Goal: Task Accomplishment & Management: Use online tool/utility

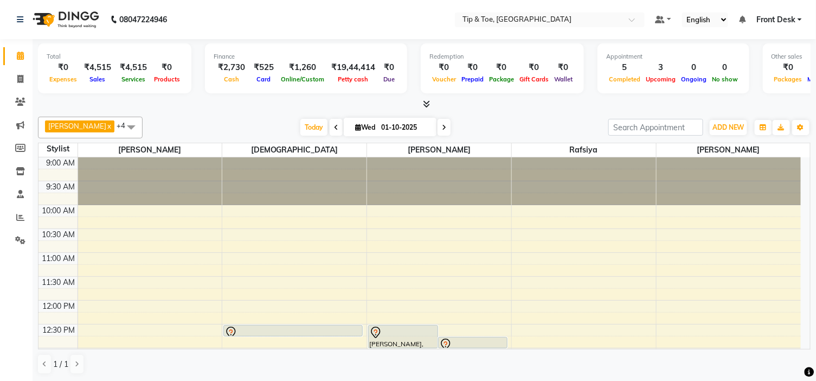
scroll to position [250, 0]
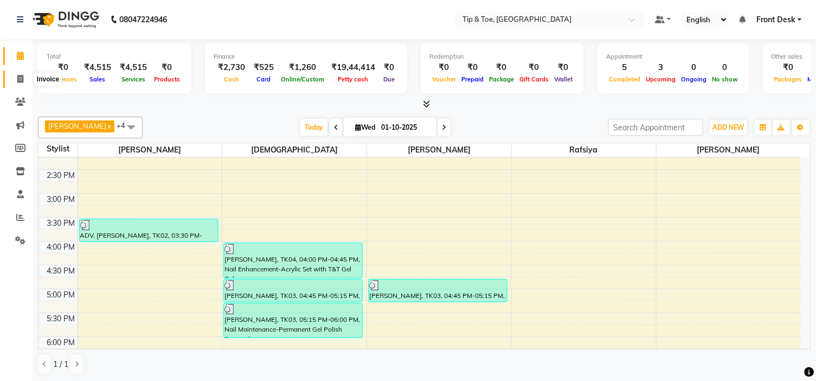
click at [26, 73] on span at bounding box center [20, 79] width 19 height 12
select select "5360"
select select "service"
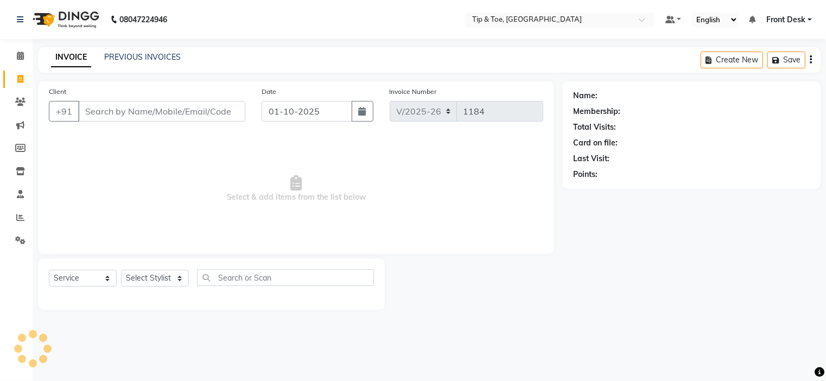
click at [127, 52] on div "PREVIOUS INVOICES" at bounding box center [142, 57] width 76 height 11
click at [139, 59] on link "PREVIOUS INVOICES" at bounding box center [142, 57] width 76 height 10
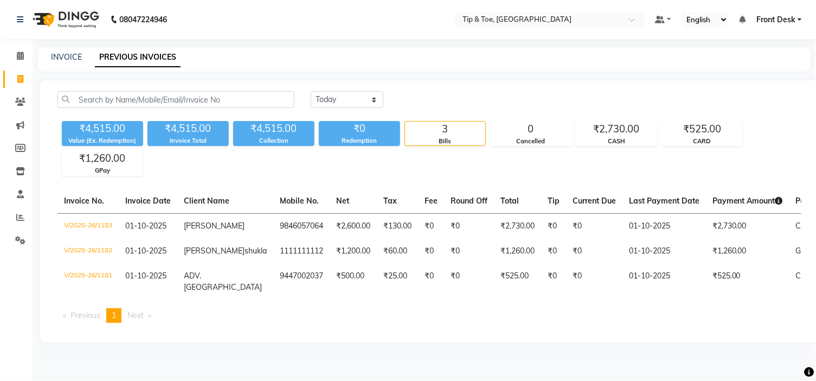
scroll to position [20, 0]
click at [486, 91] on div "[DATE] [DATE] Custom Range" at bounding box center [556, 99] width 491 height 17
click at [17, 213] on icon at bounding box center [20, 217] width 8 height 8
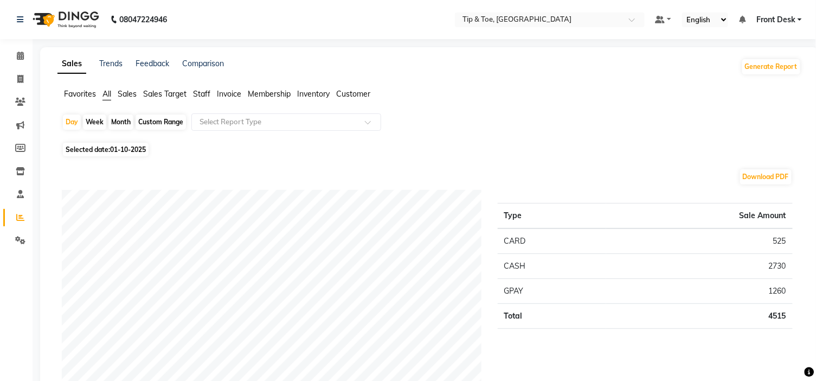
click at [196, 95] on span "Staff" at bounding box center [201, 94] width 17 height 10
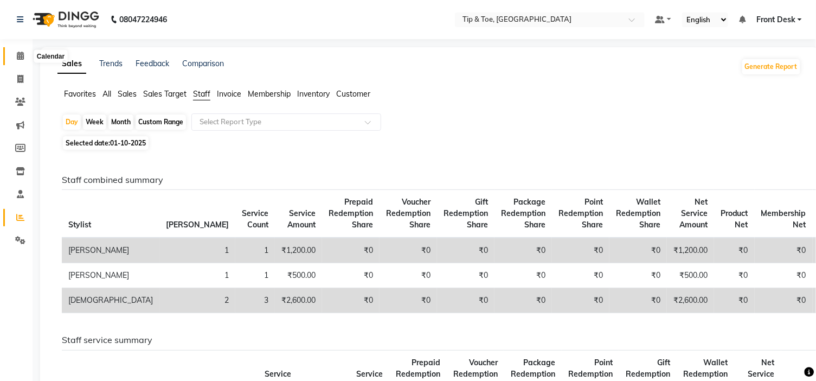
drag, startPoint x: 19, startPoint y: 55, endPoint x: 33, endPoint y: 55, distance: 14.1
click at [19, 55] on icon at bounding box center [20, 56] width 7 height 8
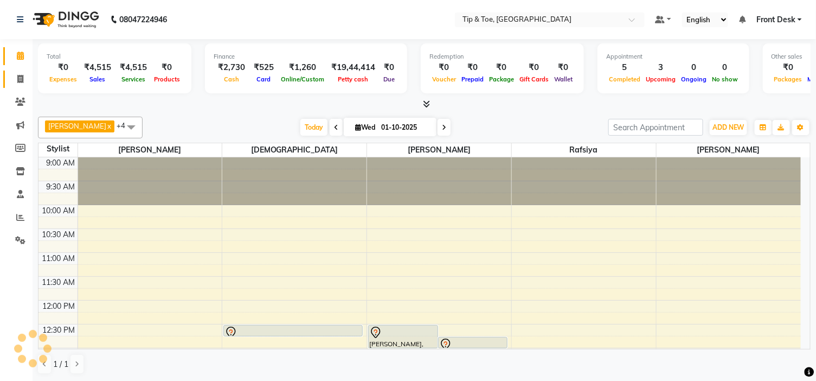
click at [22, 78] on icon at bounding box center [20, 79] width 6 height 8
select select "service"
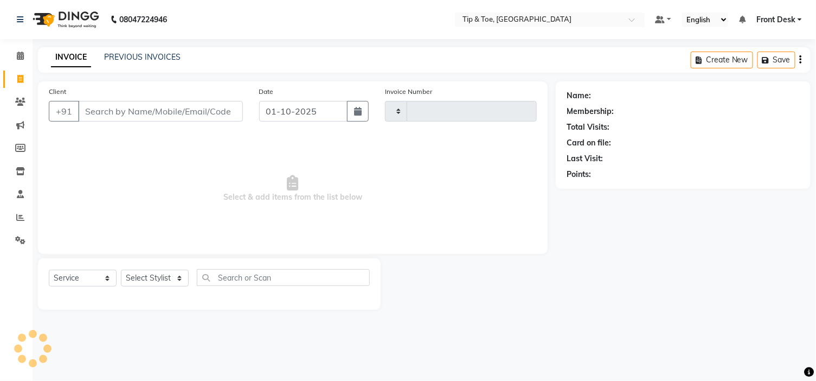
type input "1184"
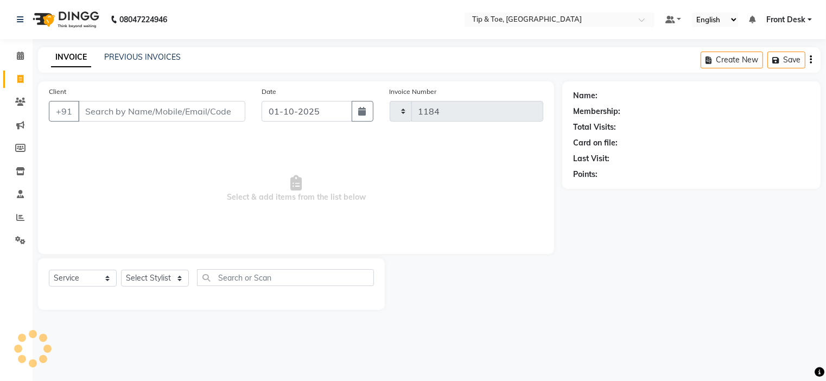
select select "5360"
click at [23, 214] on icon at bounding box center [20, 217] width 8 height 8
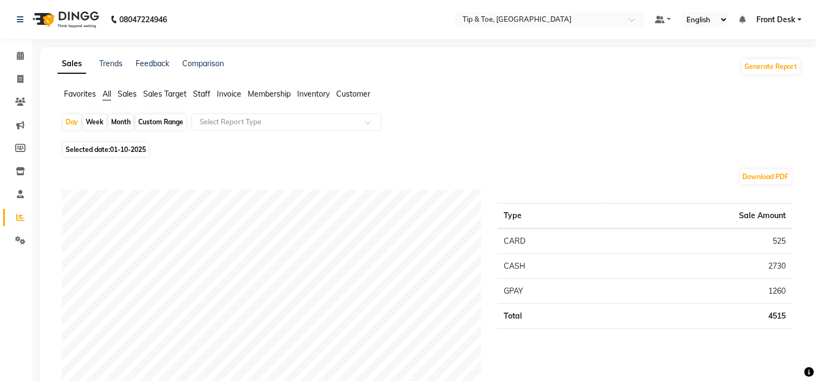
click at [135, 95] on span "Sales" at bounding box center [127, 94] width 19 height 10
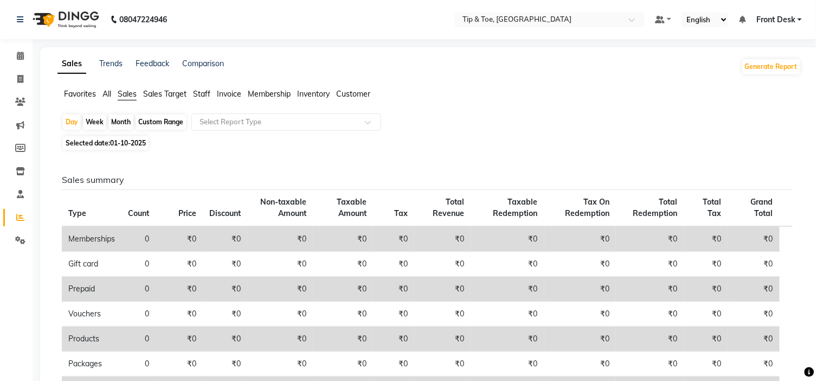
scroll to position [60, 0]
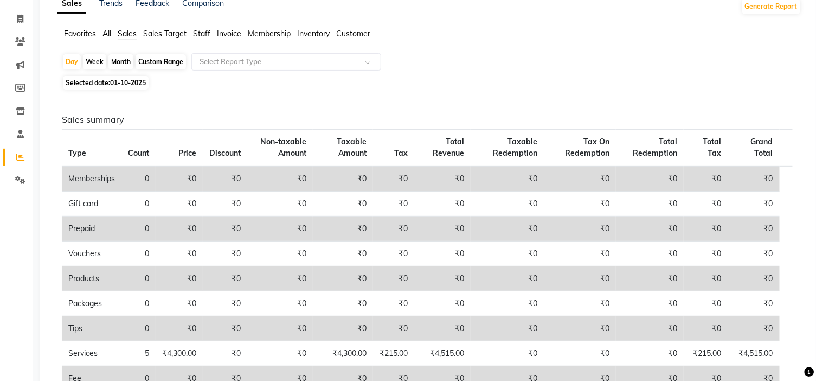
click at [210, 34] on span "Staff" at bounding box center [201, 34] width 17 height 10
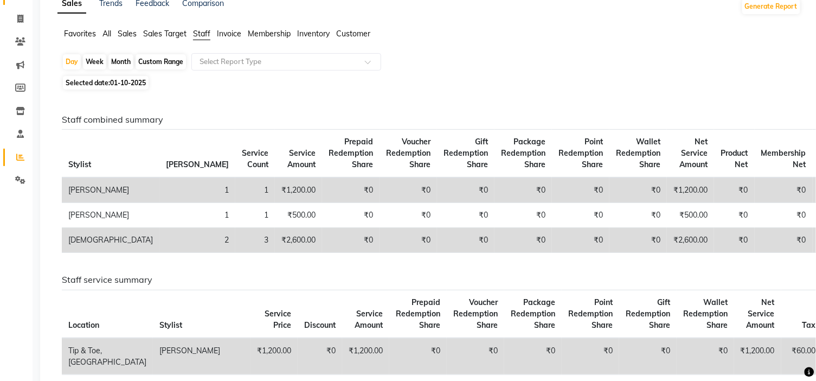
scroll to position [0, 0]
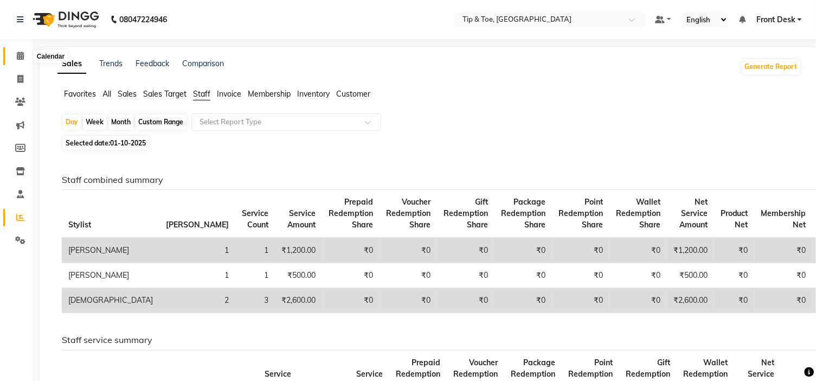
click at [27, 56] on span at bounding box center [20, 56] width 19 height 12
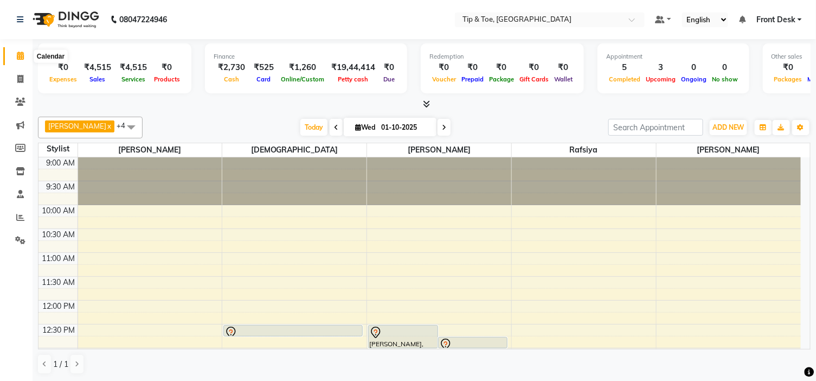
click at [25, 59] on span at bounding box center [20, 56] width 19 height 12
click at [442, 126] on icon at bounding box center [444, 127] width 4 height 7
type input "02-10-2025"
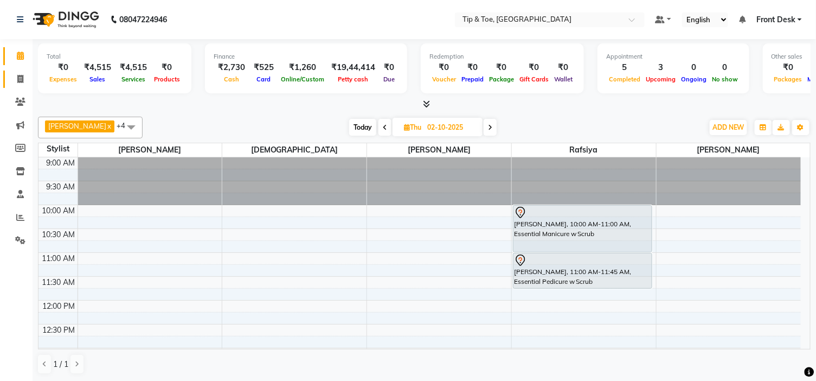
click at [16, 72] on link "Invoice" at bounding box center [16, 80] width 26 height 18
select select "service"
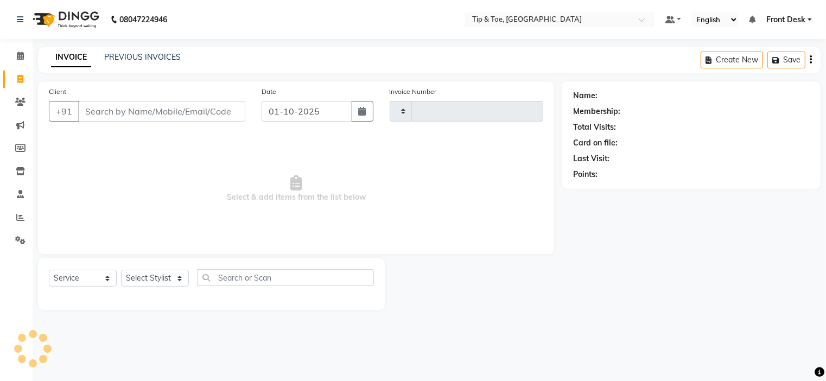
type input "1184"
select select "5360"
click at [123, 60] on link "PREVIOUS INVOICES" at bounding box center [142, 57] width 76 height 10
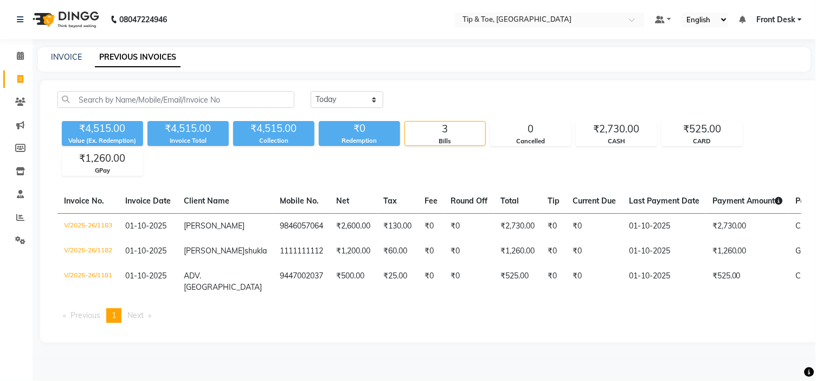
scroll to position [20, 0]
drag, startPoint x: 22, startPoint y: 33, endPoint x: 463, endPoint y: 1, distance: 442.8
click at [22, 52] on icon at bounding box center [20, 56] width 7 height 8
